Goal: Transaction & Acquisition: Purchase product/service

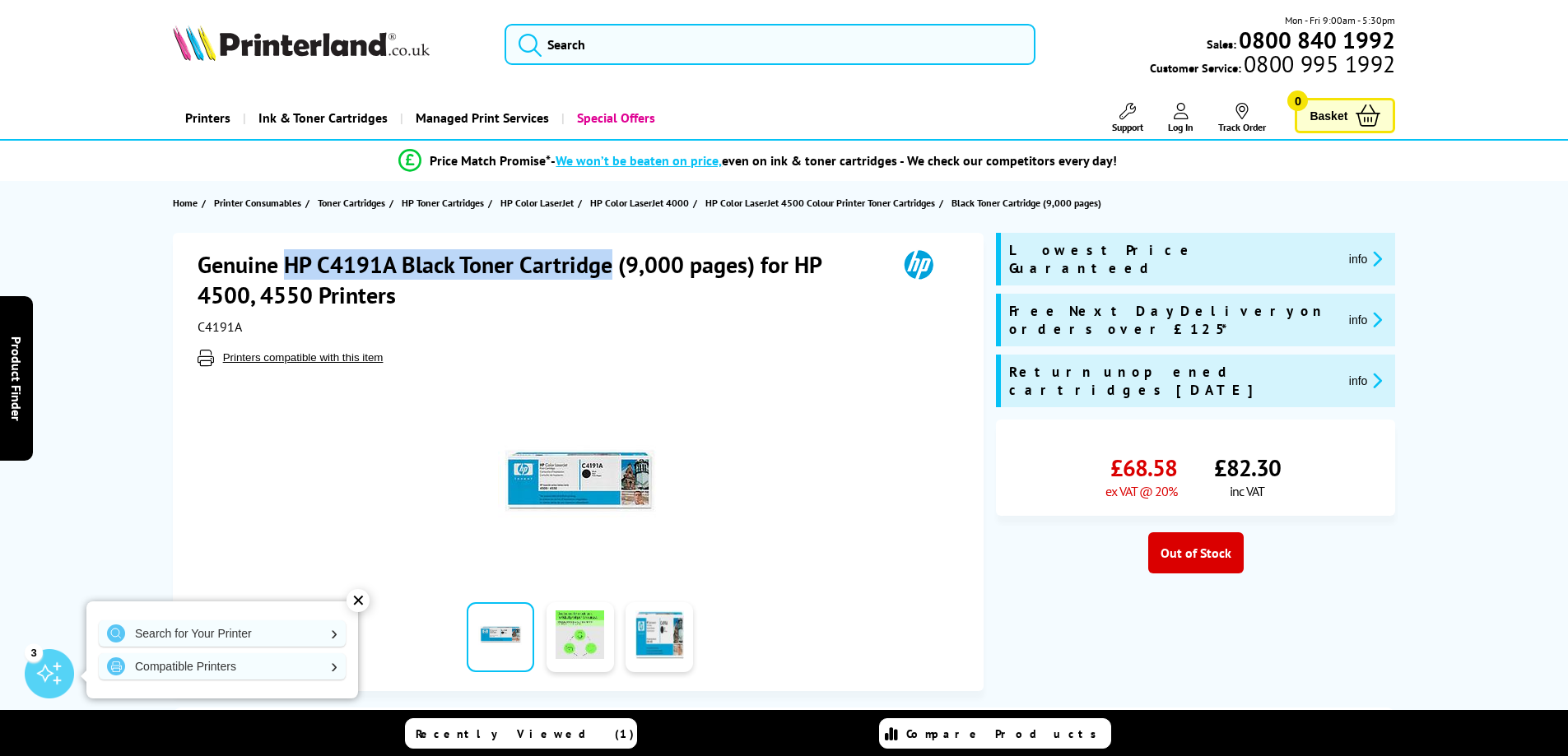
drag, startPoint x: 610, startPoint y: 264, endPoint x: 287, endPoint y: 253, distance: 323.2
click at [287, 253] on h1 "Genuine HP C4191A Black Toner Cartridge (9,000 pages) for HP 4500, 4550 Printers" at bounding box center [539, 280] width 683 height 61
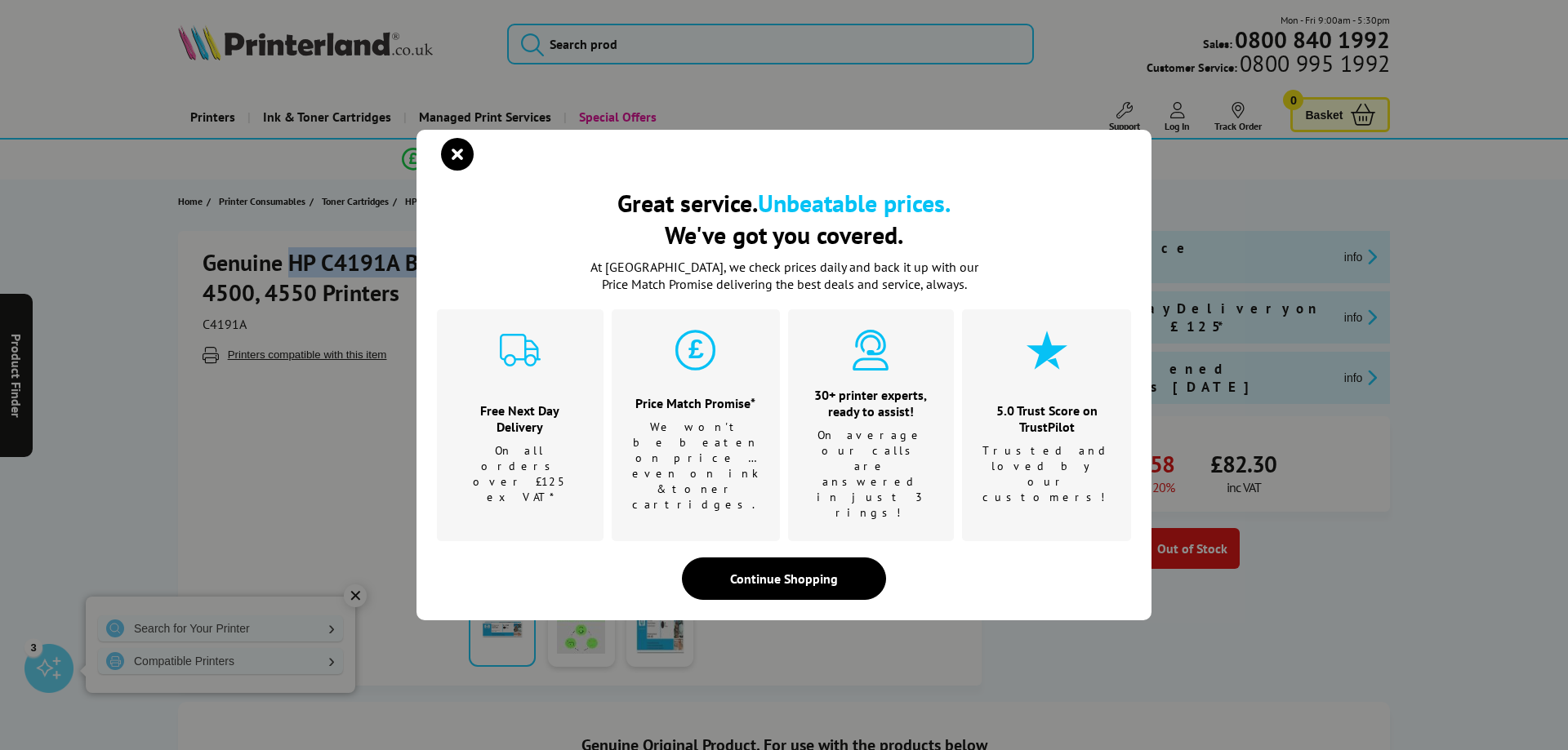
copy h1 "HP C4191A Black Toner Cartridge"
click at [453, 171] on icon "close modal" at bounding box center [457, 154] width 33 height 33
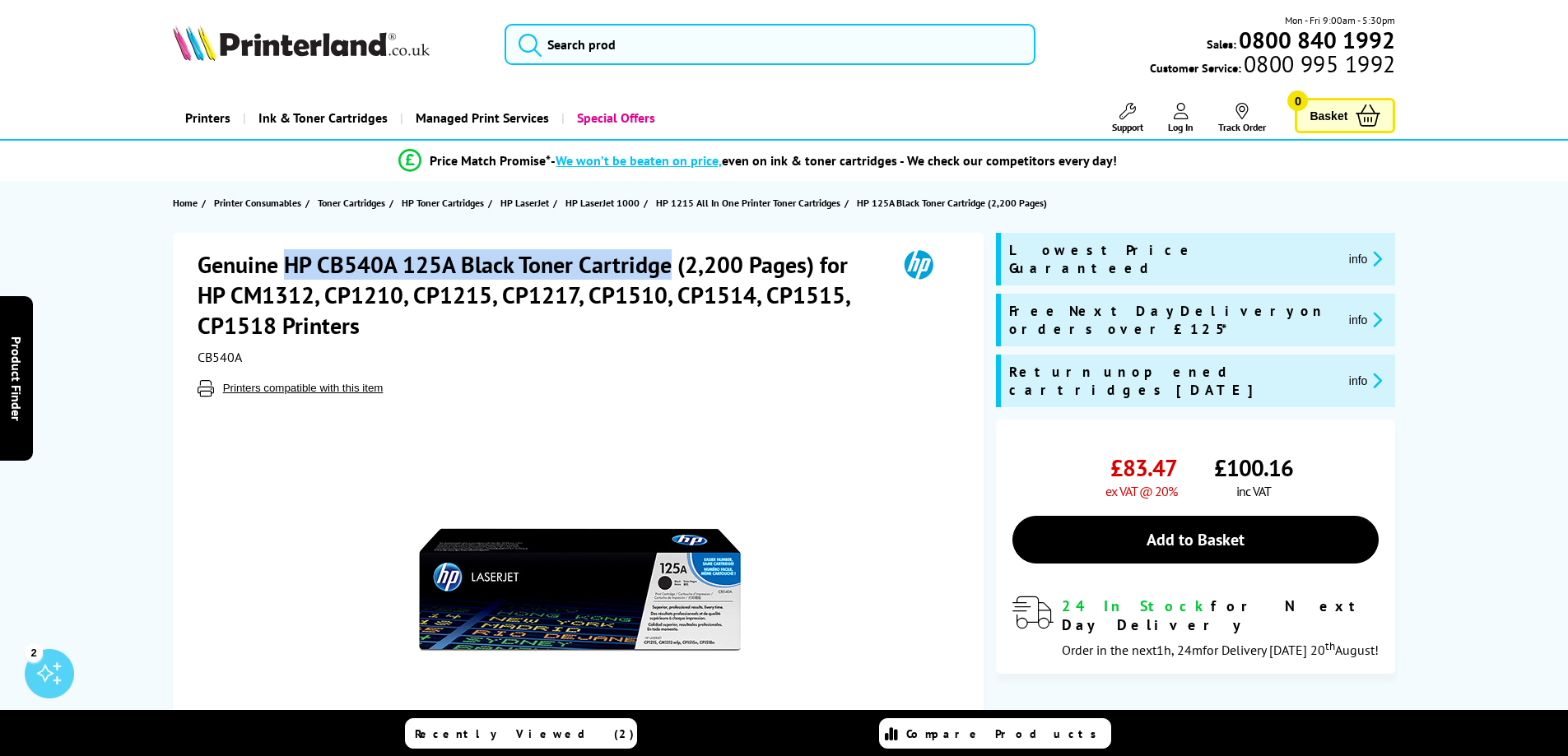
drag, startPoint x: 287, startPoint y: 266, endPoint x: 669, endPoint y: 265, distance: 382.0
click at [669, 265] on h1 "Genuine HP CB540A 125A Black Toner Cartridge (2,200 Pages) for HP CM1312, CP121…" at bounding box center [539, 294] width 683 height 91
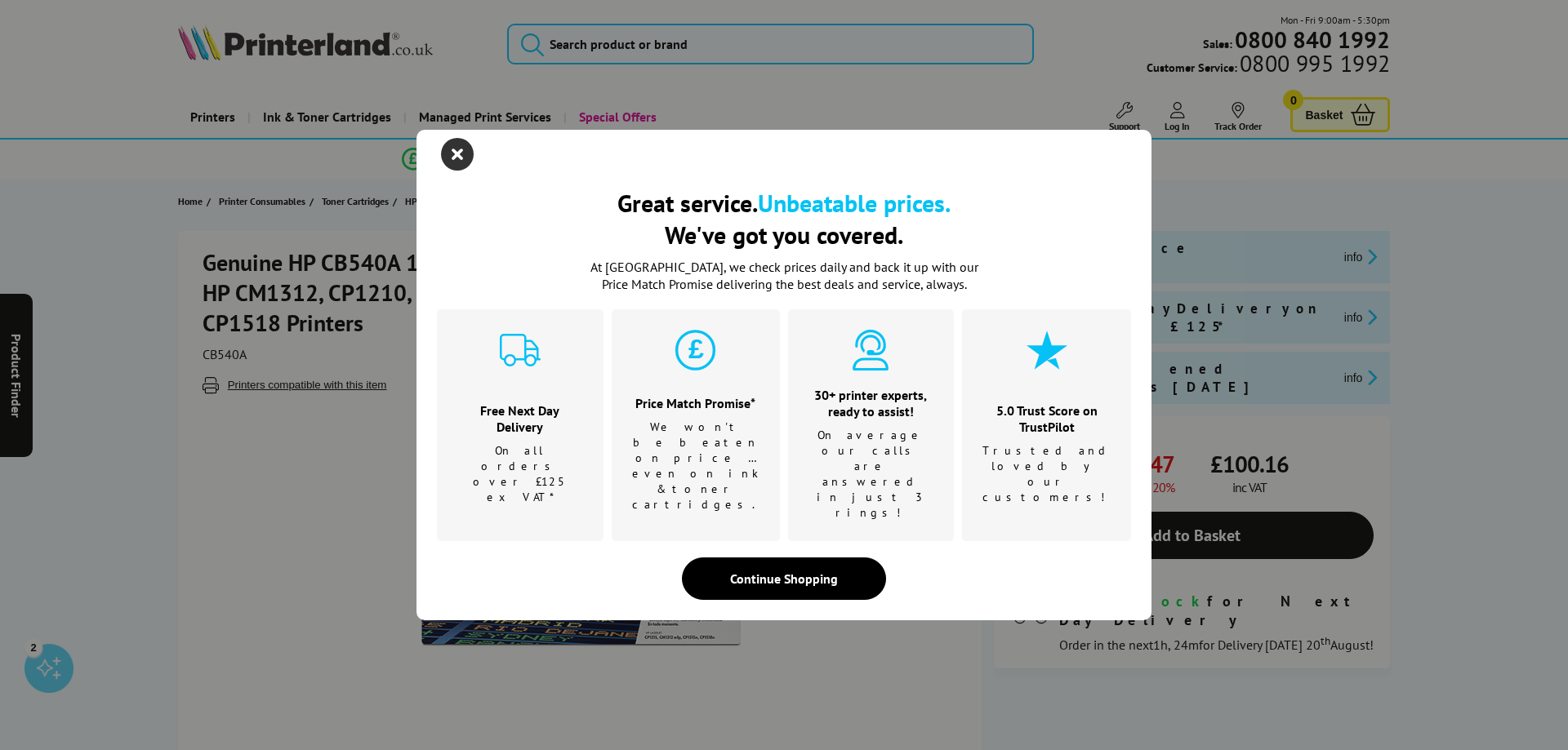
drag, startPoint x: 623, startPoint y: 258, endPoint x: 461, endPoint y: 178, distance: 180.7
click at [461, 171] on icon "close modal" at bounding box center [457, 154] width 33 height 33
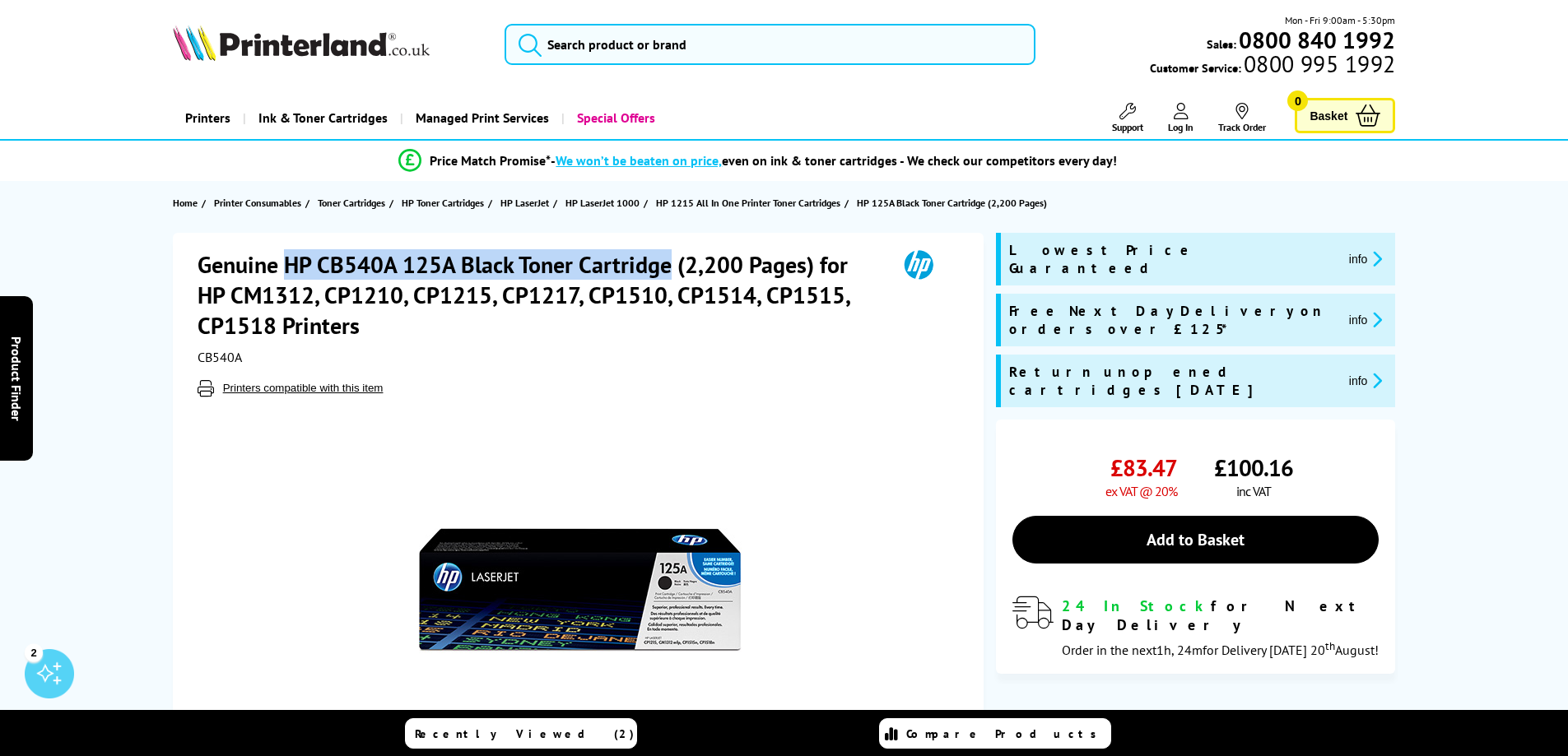
drag, startPoint x: 289, startPoint y: 268, endPoint x: 667, endPoint y: 259, distance: 378.1
click at [667, 259] on h1 "Genuine HP CB540A 125A Black Toner Cartridge (2,200 Pages) for HP CM1312, CP121…" at bounding box center [539, 294] width 683 height 91
copy h1 "HP CB540A 125A Black Toner Cartridge"
click at [589, 64] on input "search" at bounding box center [770, 44] width 531 height 41
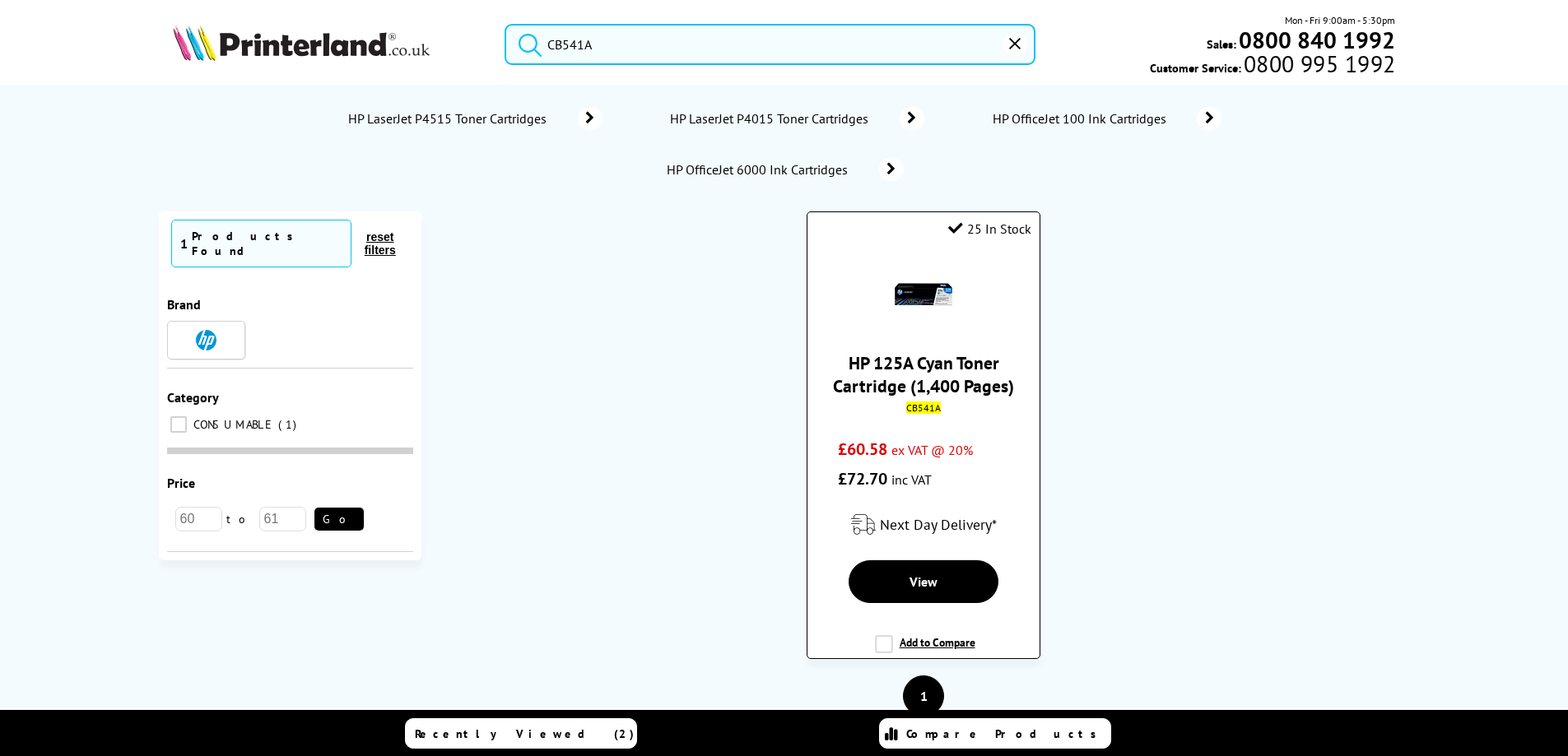
type input "CB541A"
click at [958, 375] on link "HP 125A Cyan Toner Cartridge (1,400 Pages)" at bounding box center [923, 374] width 181 height 46
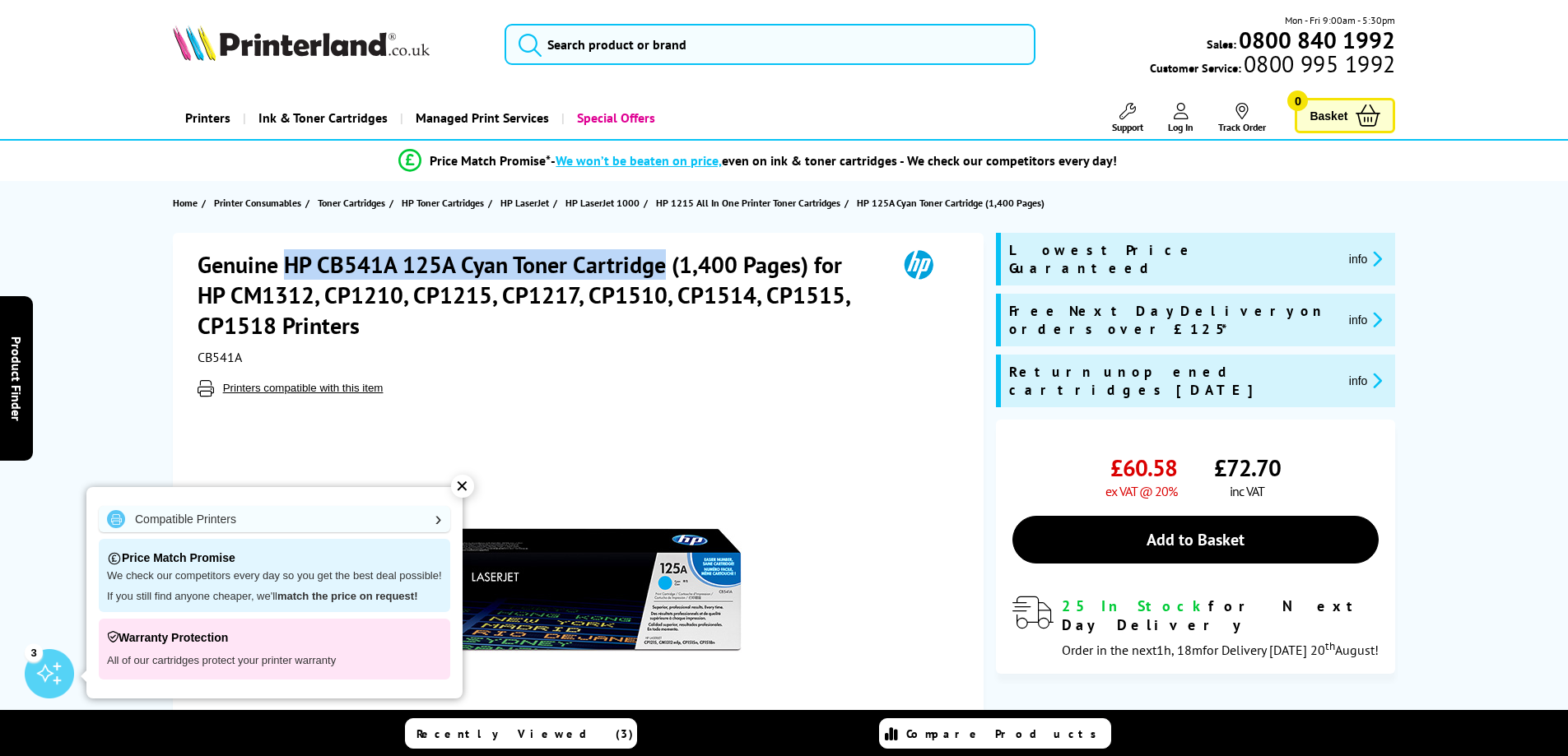
drag, startPoint x: 288, startPoint y: 262, endPoint x: 662, endPoint y: 249, distance: 374.2
click at [662, 249] on h1 "Genuine HP CB541A 125A Cyan Toner Cartridge (1,400 Pages) for HP CM1312, CP1210…" at bounding box center [539, 294] width 683 height 91
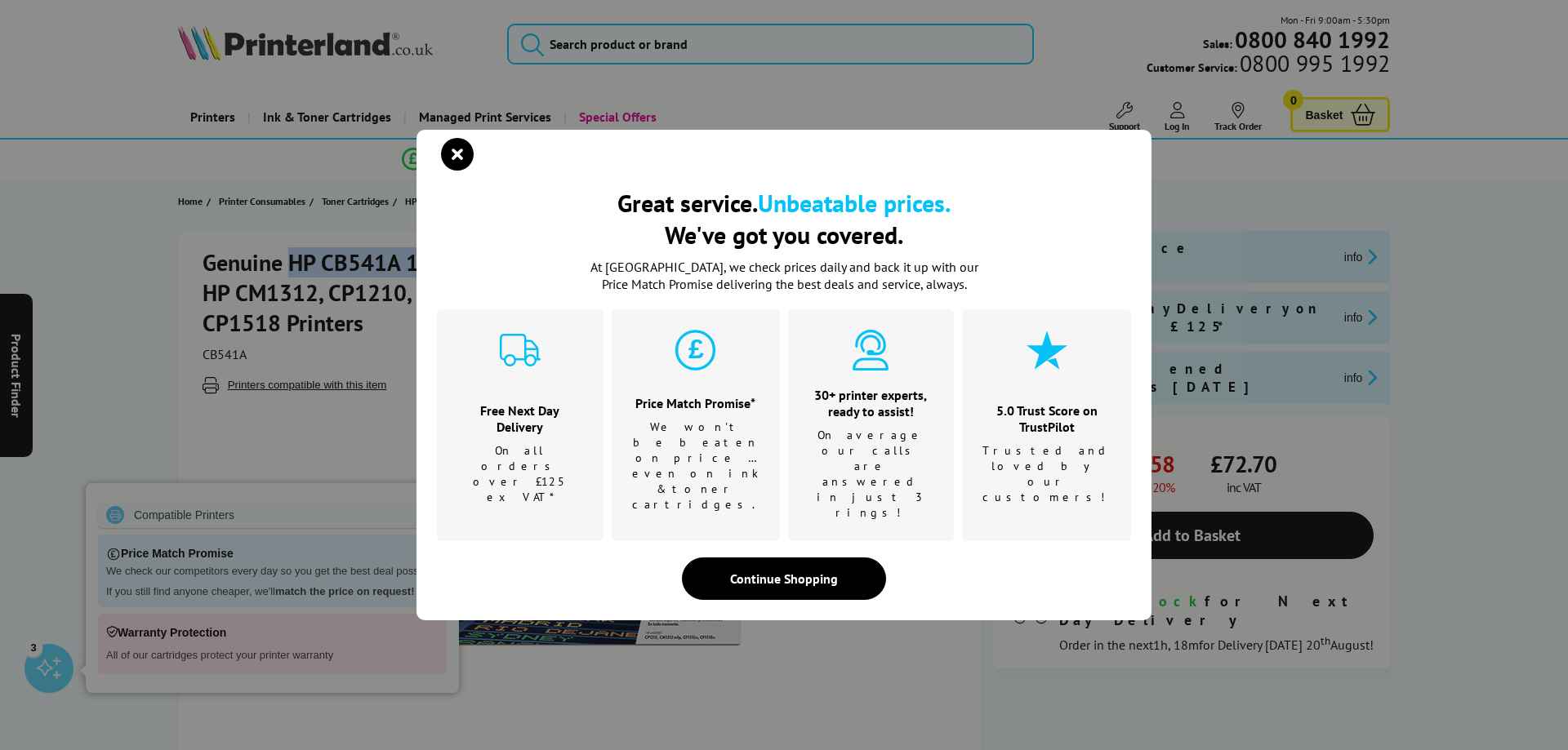
copy h1 "HP CB541A 125A Cyan Toner Cartridge"
click at [460, 171] on icon "close modal" at bounding box center [457, 154] width 33 height 33
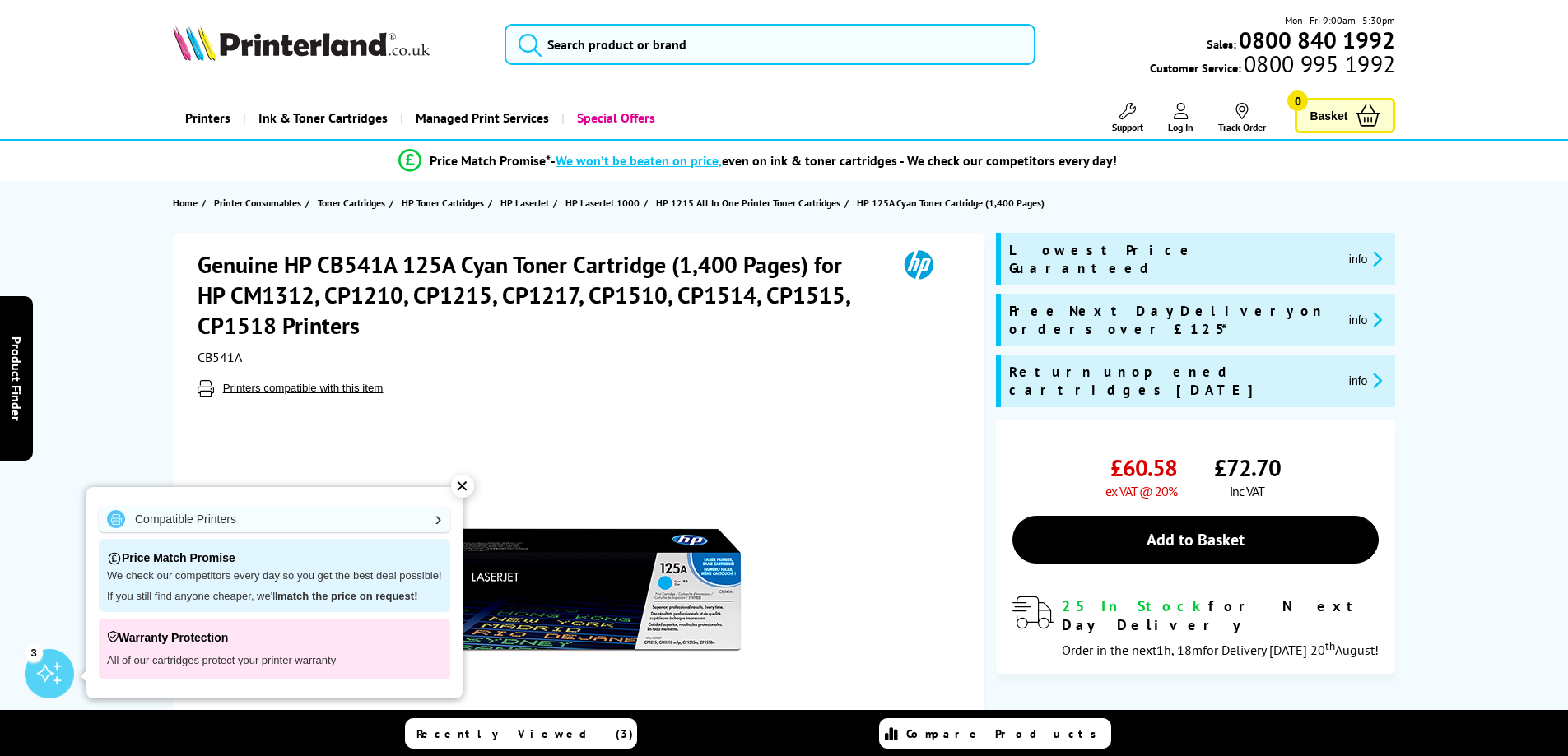
drag, startPoint x: 652, startPoint y: 4, endPoint x: 637, endPoint y: 41, distance: 39.9
click at [652, 13] on header "Mon - Fri 9:00am - 5:30pm Sales: 0800 840 1992 Customer Service: 0800 995 1992" at bounding box center [784, 70] width 1568 height 141
click at [637, 45] on input "search" at bounding box center [770, 44] width 531 height 41
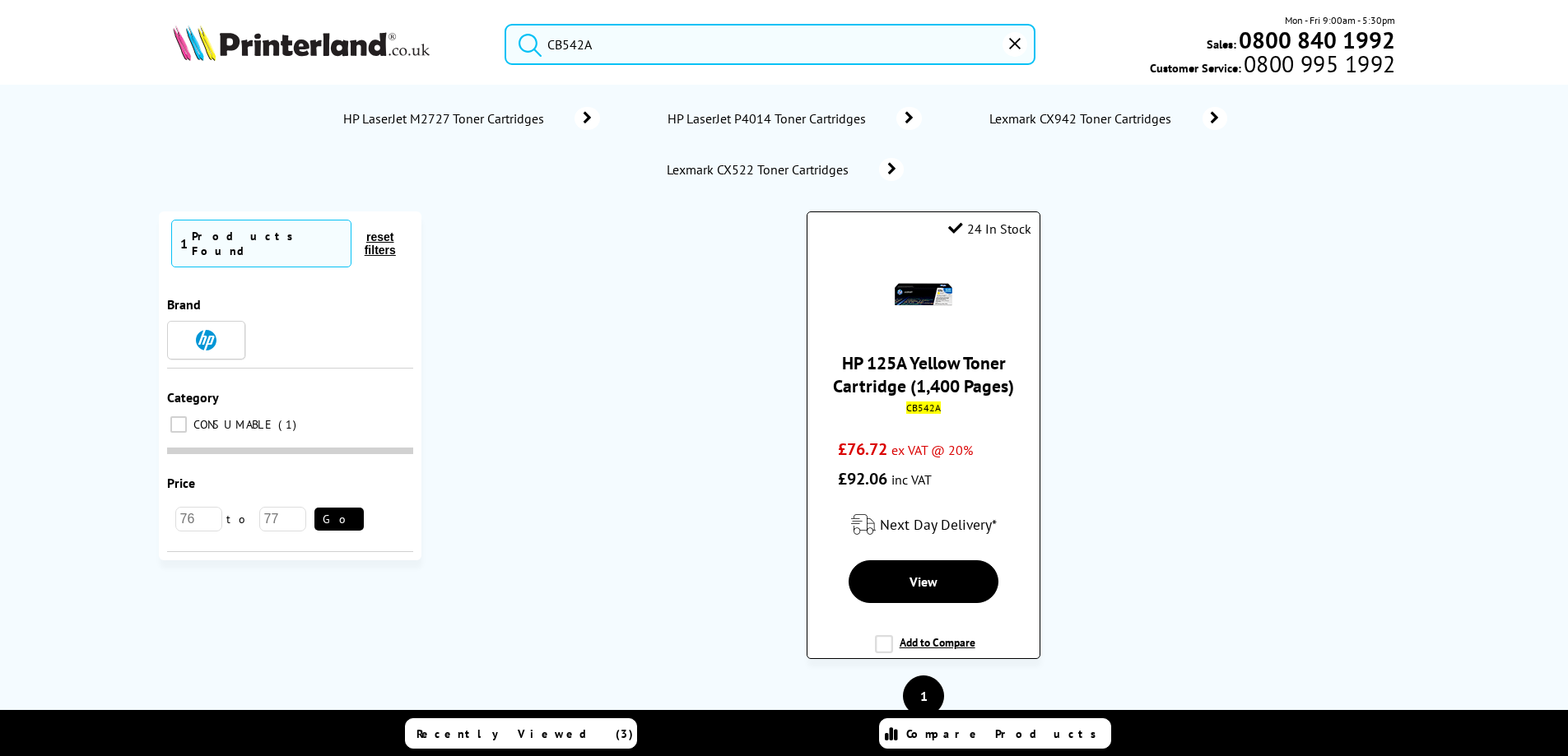
type input "CB542A"
click at [945, 382] on link "HP 125A Yellow Toner Cartridge (1,400 Pages)" at bounding box center [923, 374] width 181 height 46
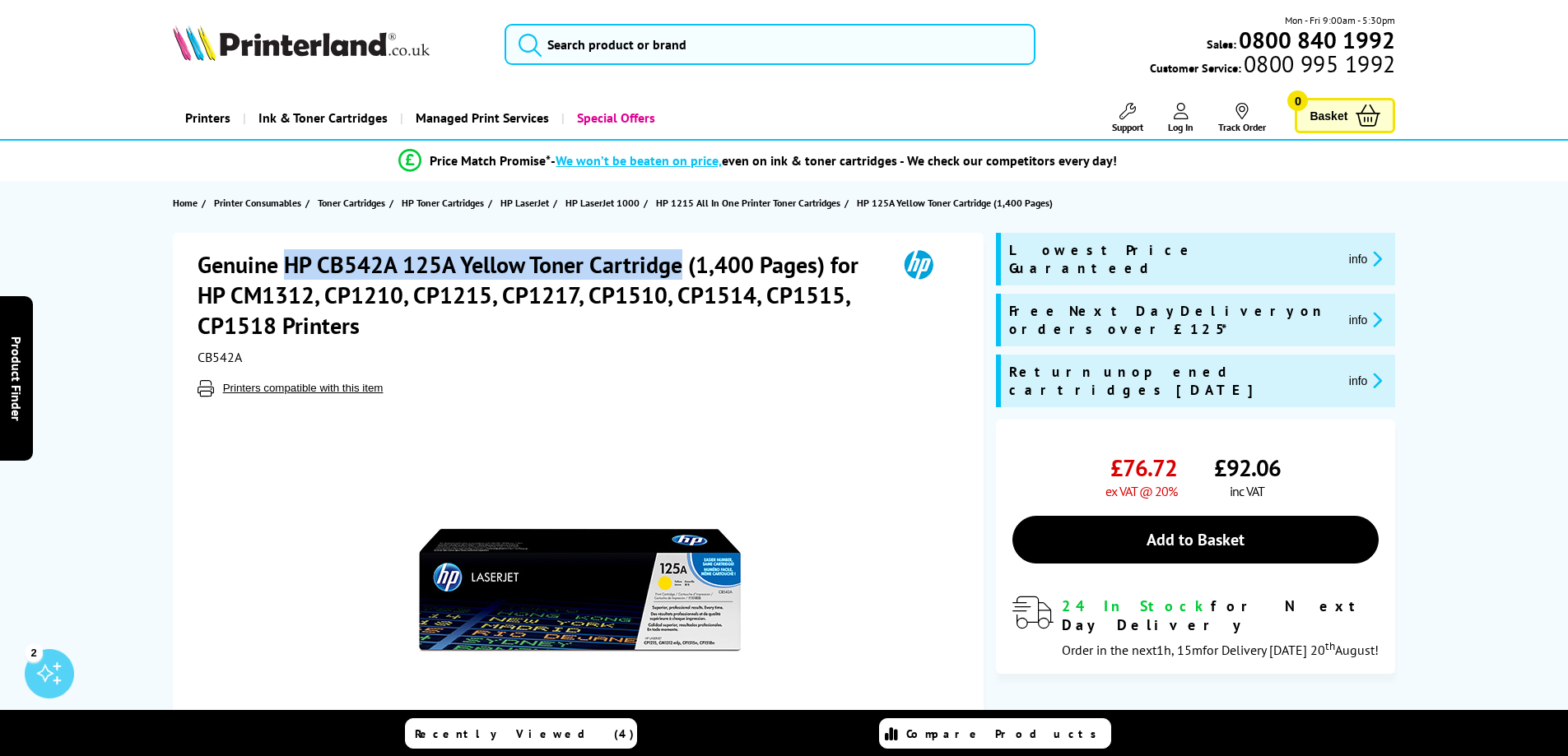
drag, startPoint x: 282, startPoint y: 259, endPoint x: 677, endPoint y: 275, distance: 395.3
click at [677, 275] on h1 "Genuine HP CB542A 125A Yellow Toner Cartridge (1,400 Pages) for HP CM1312, CP12…" at bounding box center [539, 294] width 683 height 91
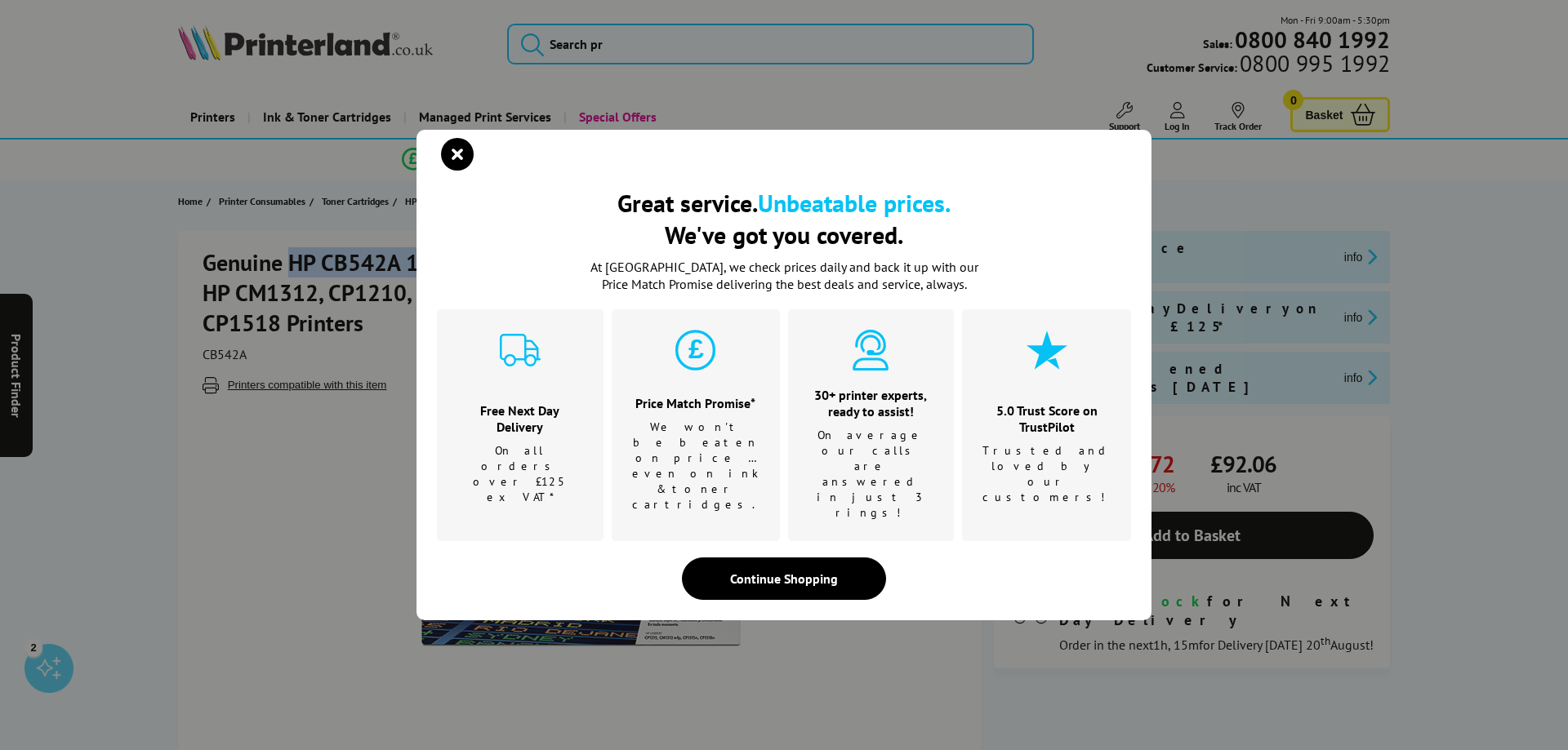
copy h1 "HP CB542A 125A Yellow Toner Cartridge"
drag, startPoint x: 467, startPoint y: 192, endPoint x: 456, endPoint y: 189, distance: 11.4
click at [467, 171] on icon "close modal" at bounding box center [457, 154] width 33 height 33
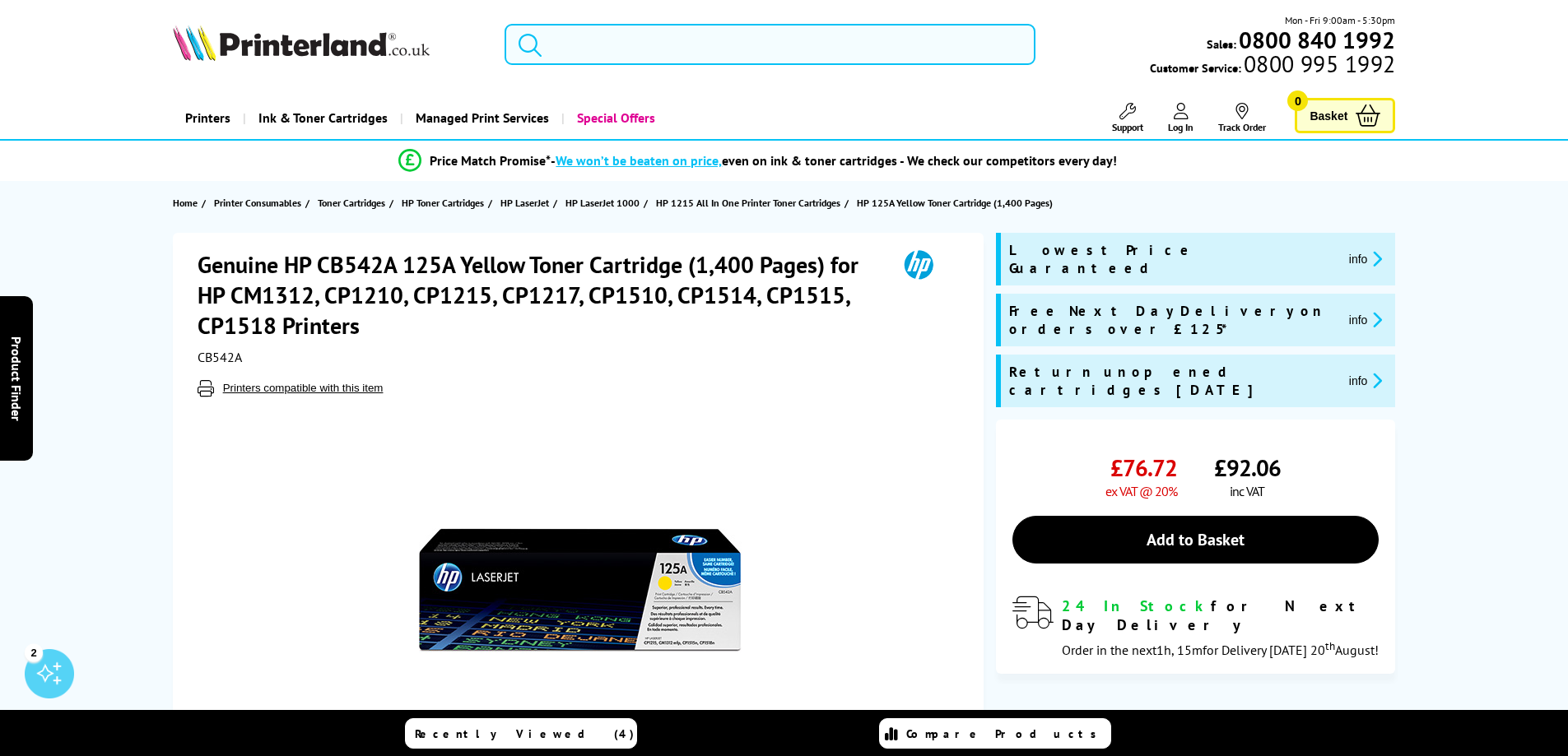
click at [617, 55] on input "search" at bounding box center [770, 44] width 531 height 41
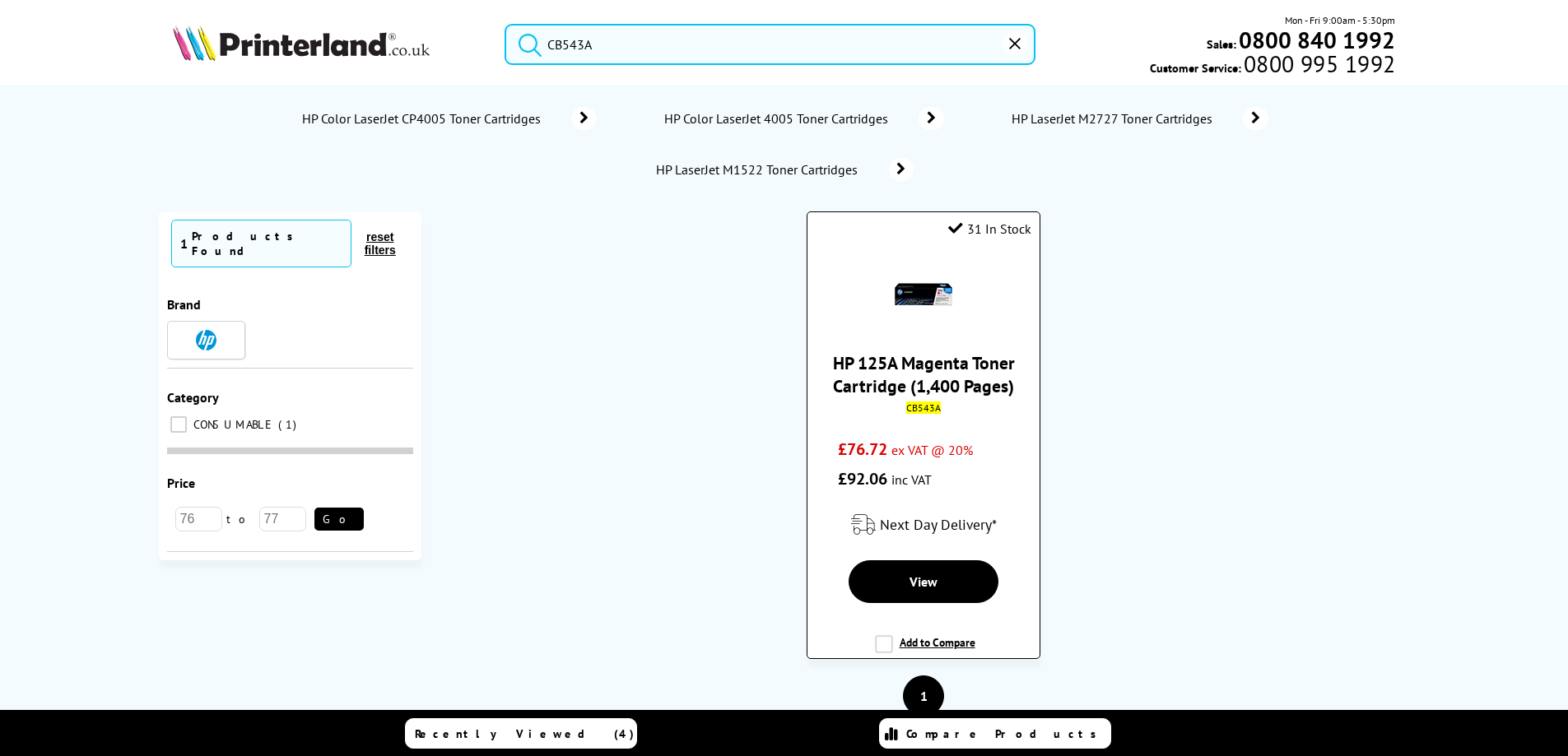
type input "CB543A"
click at [884, 404] on div "CB543A" at bounding box center [922, 408] width 206 height 13
click at [902, 380] on link "HP 125A Magenta Toner Cartridge (1,400 Pages)" at bounding box center [924, 374] width 182 height 46
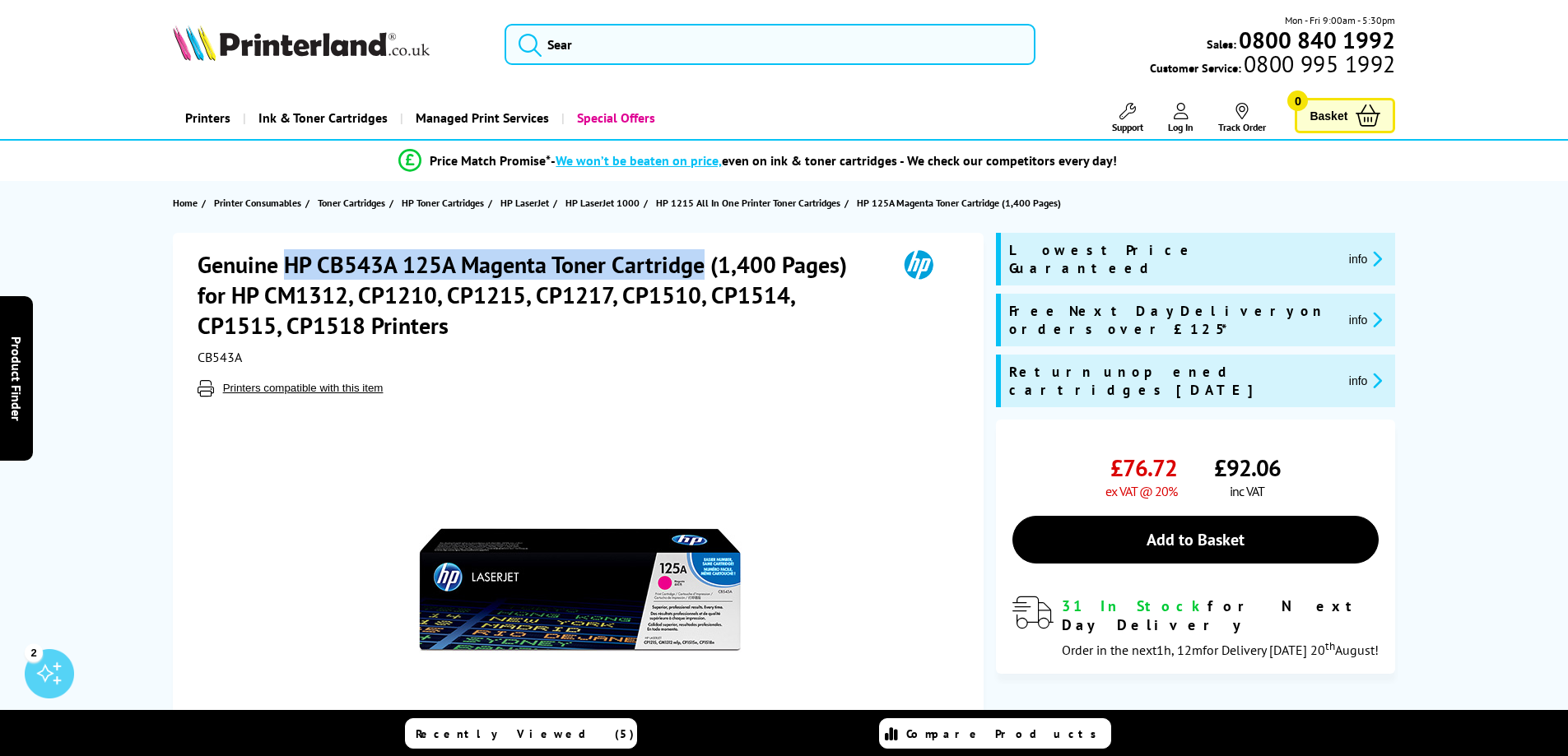
drag, startPoint x: 694, startPoint y: 267, endPoint x: 288, endPoint y: 272, distance: 406.0
click at [288, 270] on h1 "Genuine HP CB543A 125A Magenta Toner Cartridge (1,400 Pages) for HP CM1312, CP1…" at bounding box center [539, 294] width 683 height 91
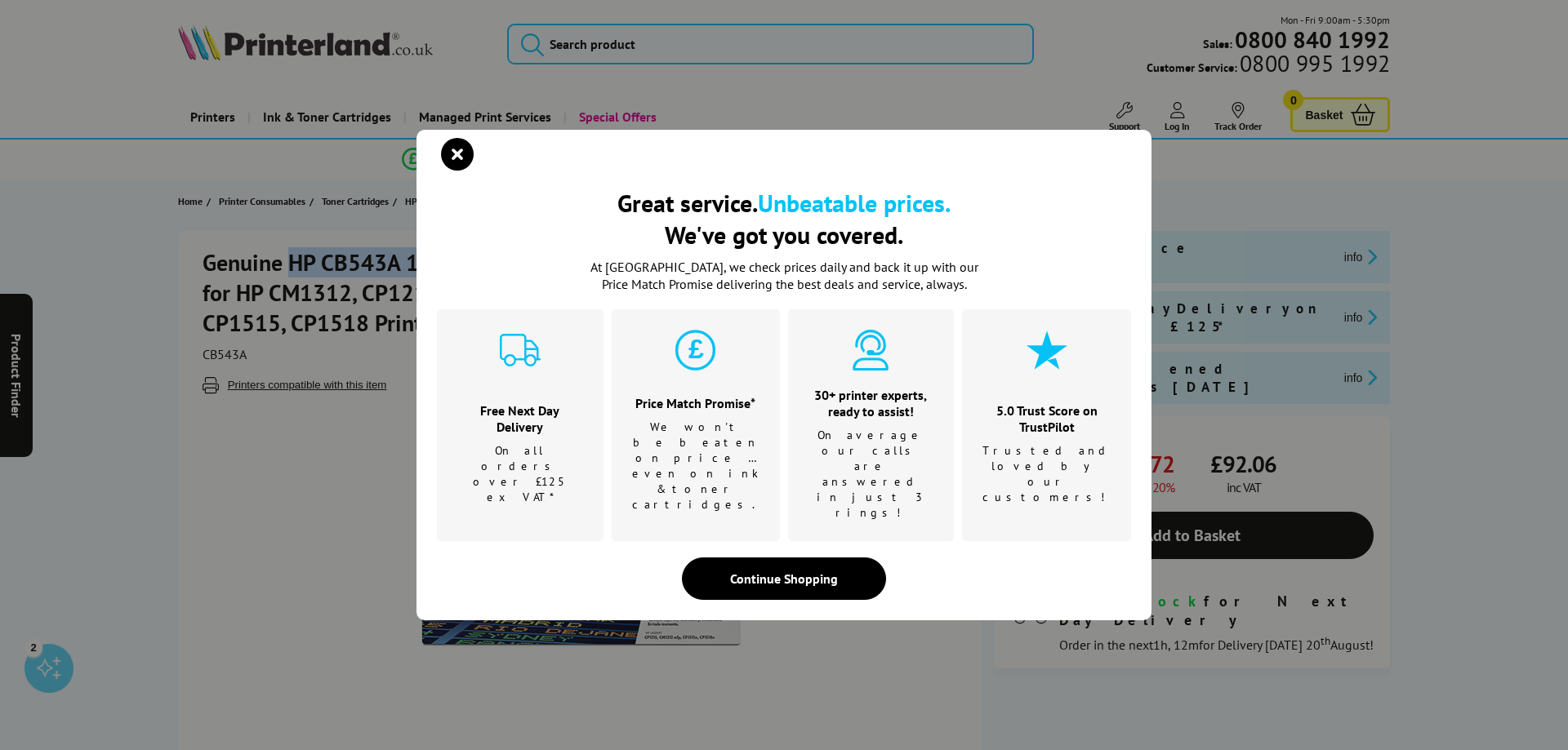
copy h1 "HP CB543A 125A Magenta Toner Cartridge"
click at [448, 171] on icon "close modal" at bounding box center [457, 154] width 33 height 33
